Goal: Information Seeking & Learning: Learn about a topic

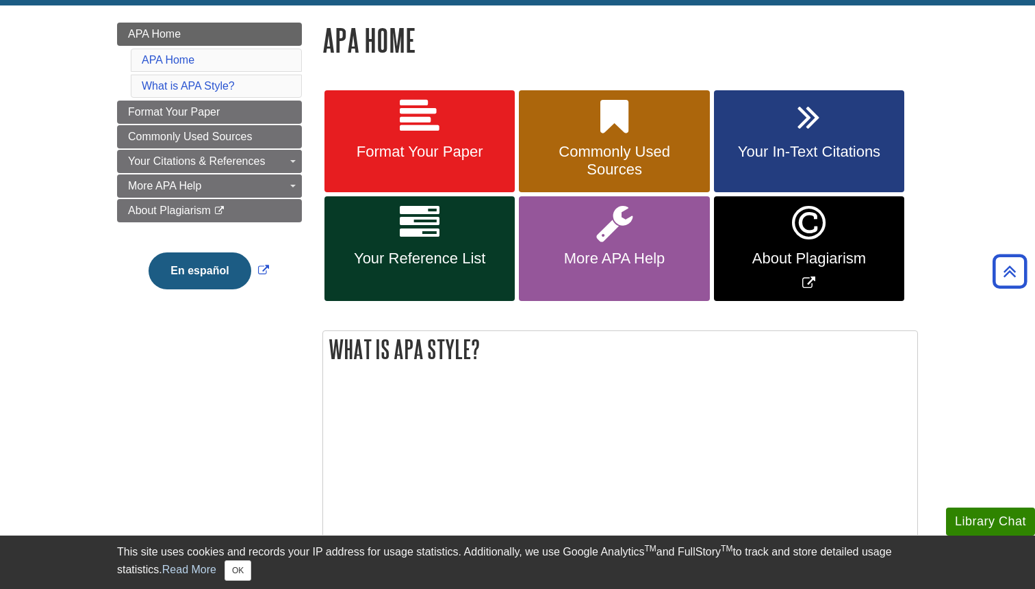
scroll to position [125, 0]
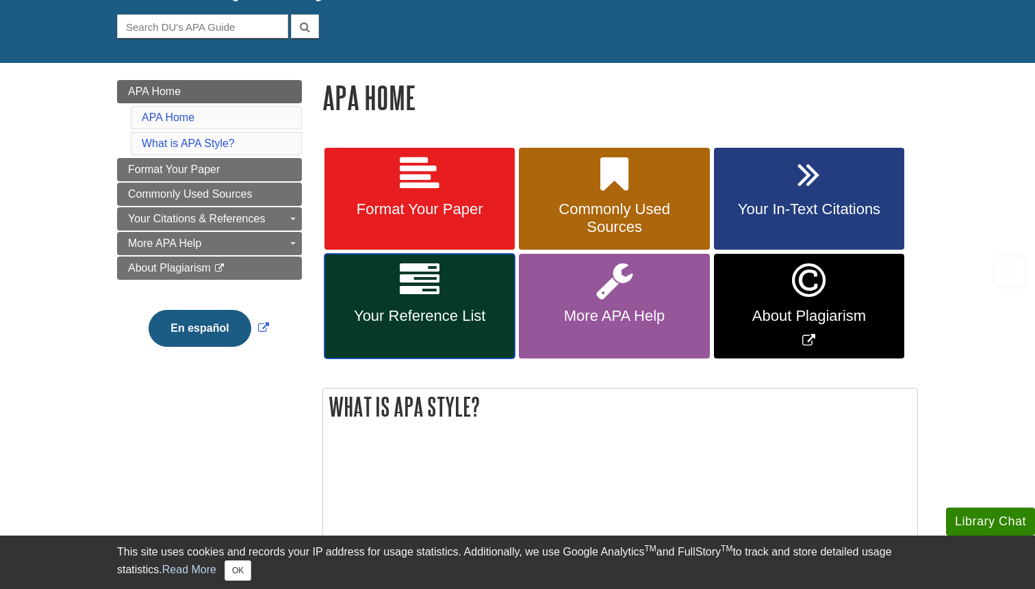
click at [452, 283] on link "Your Reference List" at bounding box center [420, 306] width 190 height 105
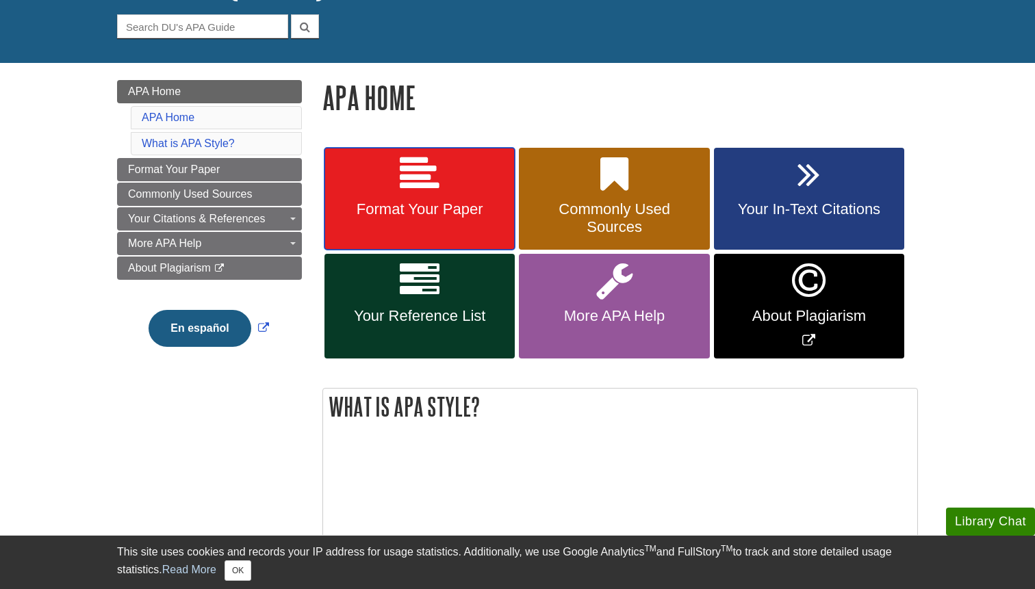
click at [394, 191] on link "Format Your Paper" at bounding box center [420, 199] width 190 height 103
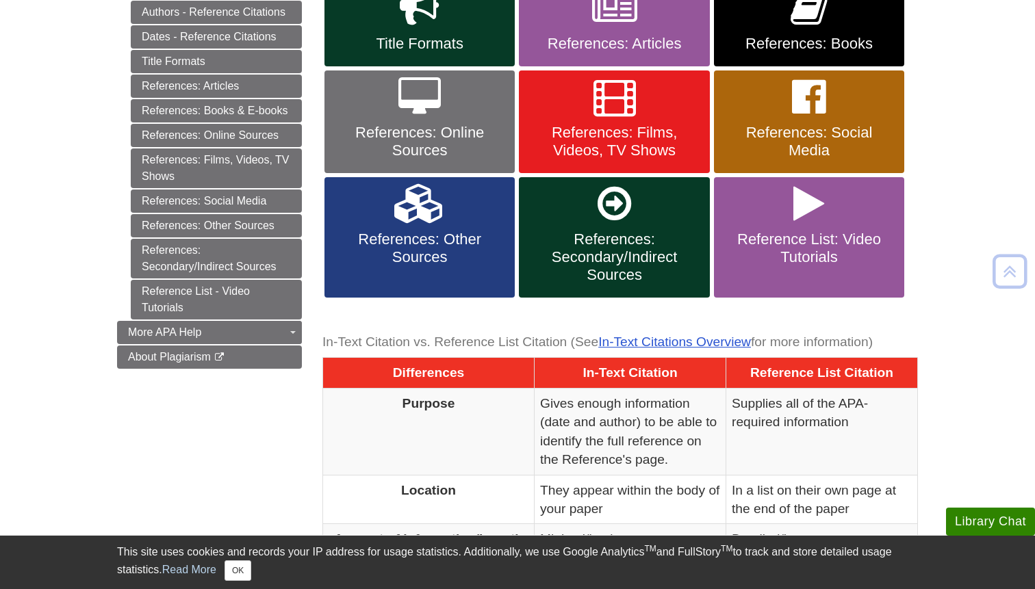
scroll to position [409, 0]
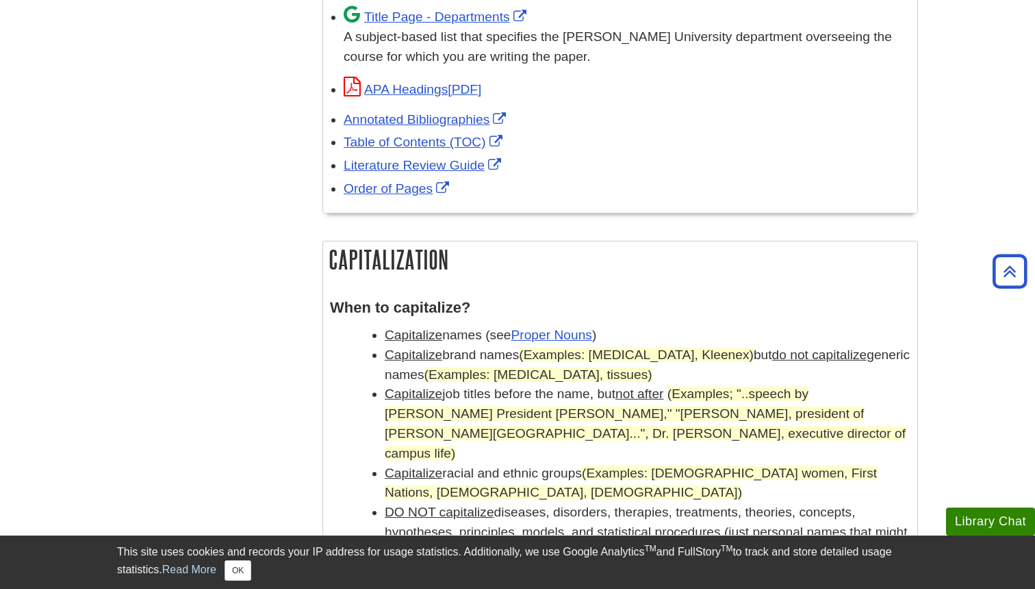
scroll to position [920, 0]
